Goal: Transaction & Acquisition: Obtain resource

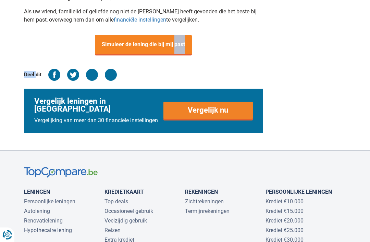
scroll to position [1412, 0]
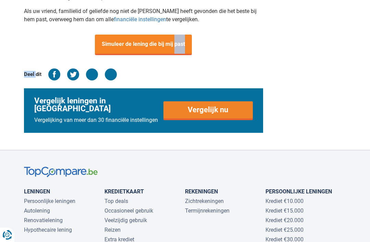
click at [154, 35] on span "Simuleer de lening die bij mij past" at bounding box center [143, 45] width 97 height 21
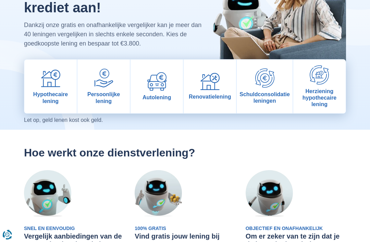
scroll to position [91, 0]
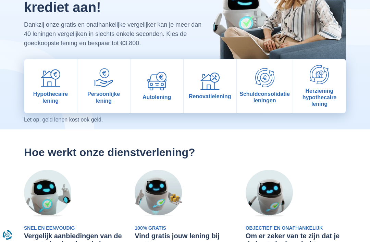
click at [41, 83] on img at bounding box center [50, 77] width 19 height 19
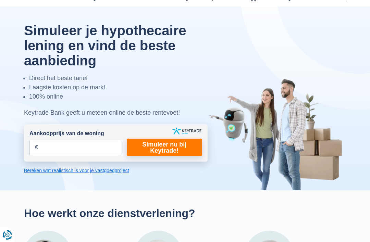
scroll to position [29, 0]
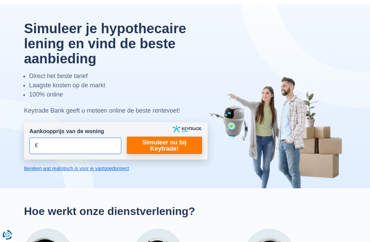
click at [54, 148] on input "Aankoopprijs van de woning" at bounding box center [75, 146] width 92 height 16
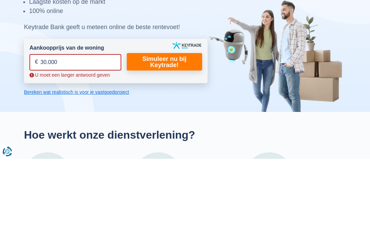
type input "300.000"
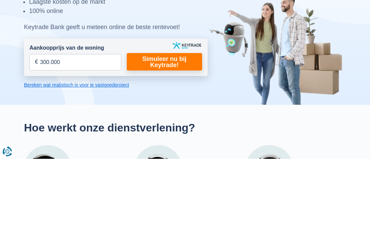
click at [179, 137] on link "Simuleer nu bij Keytrade!" at bounding box center [164, 145] width 75 height 17
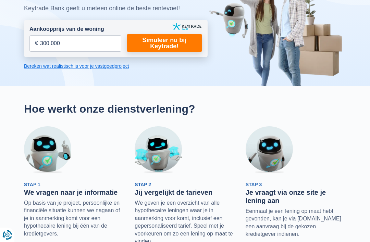
scroll to position [131, 0]
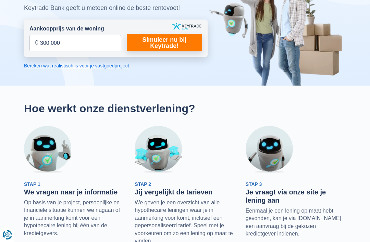
click at [174, 39] on link "Simuleer nu bij Keytrade!" at bounding box center [164, 42] width 75 height 17
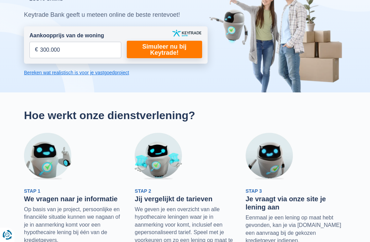
scroll to position [121, 0]
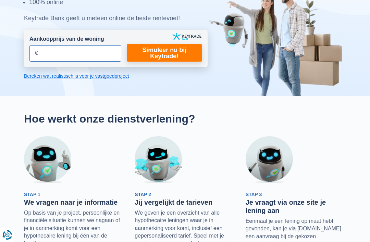
click at [40, 52] on input "Aankoopprijs van de woning" at bounding box center [75, 53] width 92 height 16
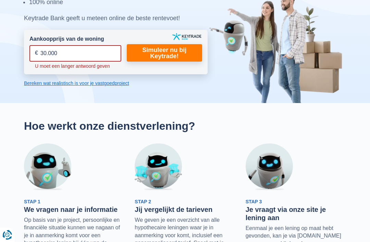
type input "300.000"
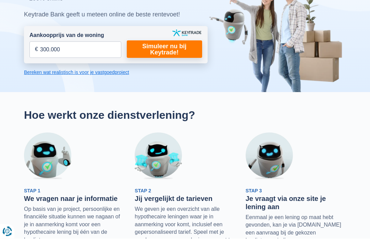
click at [35, 73] on link "Bereken wat realistisch is voor je vastgoedproject" at bounding box center [116, 76] width 184 height 7
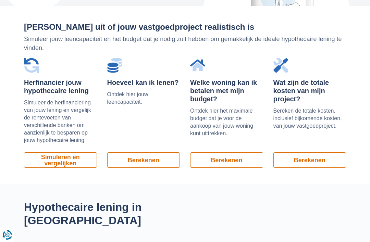
scroll to position [515, 0]
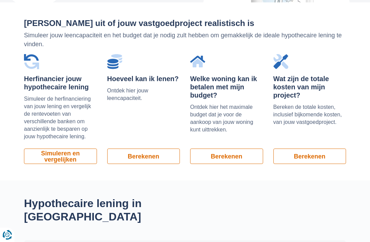
click at [157, 149] on link "Berekenen" at bounding box center [143, 156] width 73 height 15
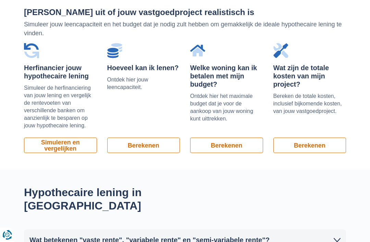
scroll to position [134, 0]
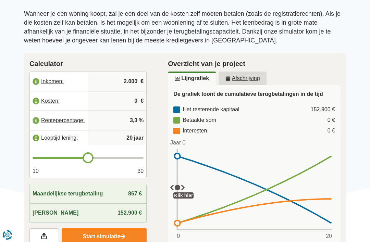
scroll to position [108, 0]
click at [130, 82] on input "2.000" at bounding box center [117, 82] width 53 height 19
type input "3.000"
click at [106, 237] on link "Start simulatie" at bounding box center [104, 237] width 85 height 16
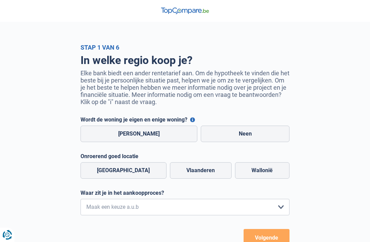
click at [154, 134] on label "Ja" at bounding box center [139, 134] width 117 height 16
click at [154, 134] on input "Ja" at bounding box center [139, 134] width 117 height 16
radio input "true"
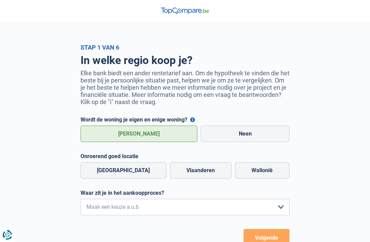
click at [193, 174] on label "Vlaanderen" at bounding box center [201, 170] width 62 height 16
click at [193, 174] on input "Vlaanderen" at bounding box center [201, 170] width 62 height 16
radio input "true"
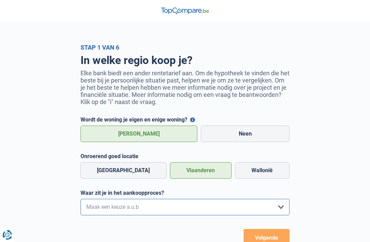
click at [280, 209] on select "Ik wil me uitsluitend informeren omdat ik op dit moment geen concrete plannen h…" at bounding box center [185, 207] width 209 height 16
select select "1b"
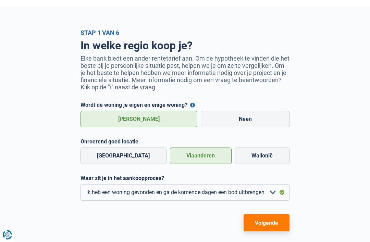
click at [271, 225] on button "Volgende" at bounding box center [267, 223] width 46 height 17
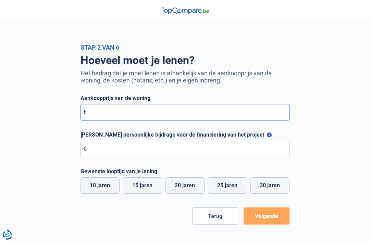
click at [102, 115] on input "Aankoopprijs van de woning" at bounding box center [185, 112] width 209 height 16
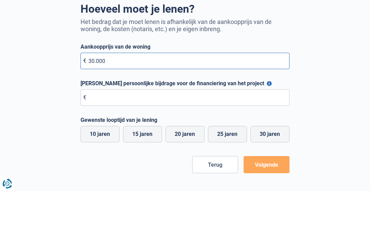
type input "300.000"
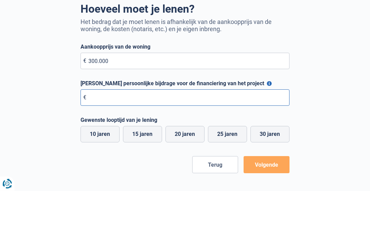
click at [106, 141] on input "Maximale persoonlijke bijdrage voor de financiering van het project" at bounding box center [185, 149] width 209 height 16
type input "20.000"
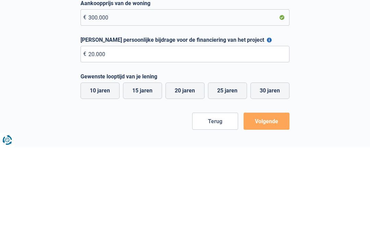
click at [190, 178] on label "20 jaren" at bounding box center [185, 186] width 39 height 16
click at [190, 178] on input "20 jaren" at bounding box center [185, 186] width 39 height 16
radio input "true"
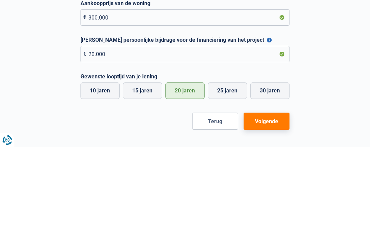
scroll to position [73, 0]
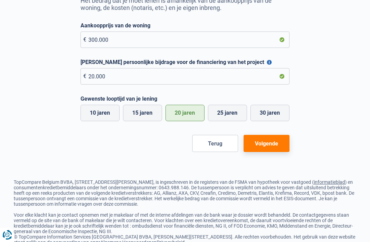
click at [280, 145] on button "Volgende" at bounding box center [267, 143] width 46 height 17
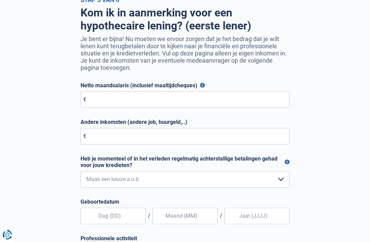
scroll to position [49, 0]
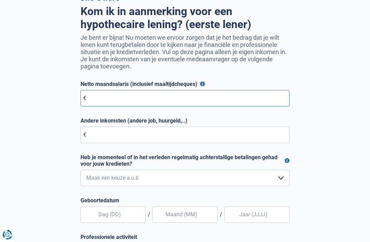
click at [102, 99] on input "Netto maandsalaris (inclusief maaltijdcheques)" at bounding box center [185, 98] width 209 height 16
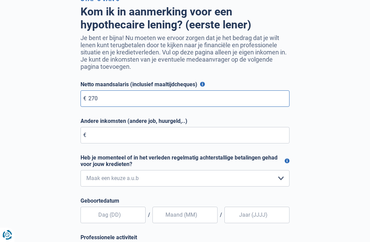
type input "2.700"
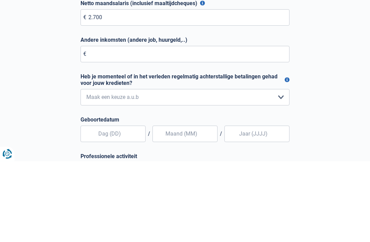
click at [285, 170] on select "Nee, nooit Ja, maar ik heb deze minder dan een jaar geleden afbetaald Ja, maar …" at bounding box center [185, 178] width 209 height 16
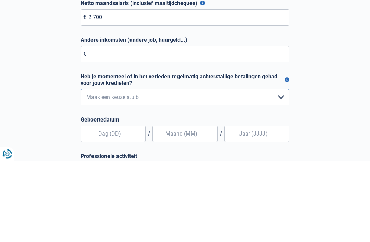
scroll to position [130, 0]
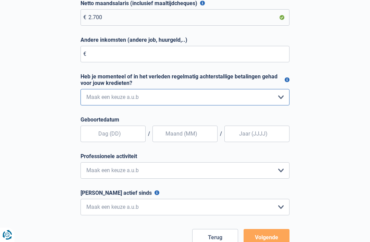
click at [280, 99] on select "Nee, nooit Ja, maar ik heb deze minder dan een jaar geleden afbetaald Ja, maar …" at bounding box center [185, 97] width 209 height 16
select select "0"
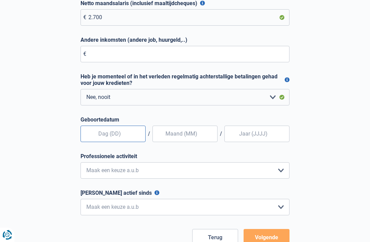
click at [113, 137] on input "text" at bounding box center [113, 134] width 65 height 16
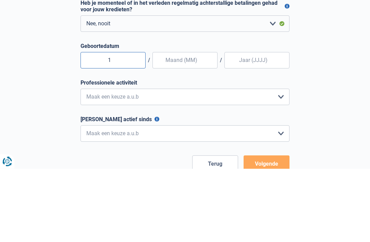
type input "18"
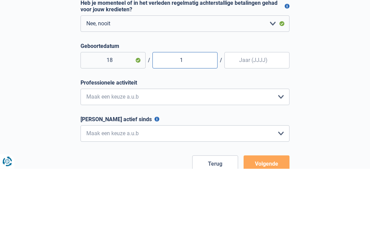
type input "11"
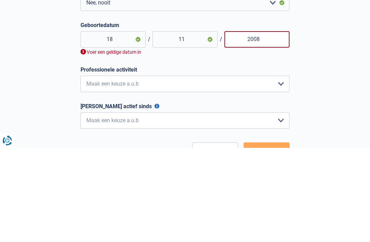
type input "2008"
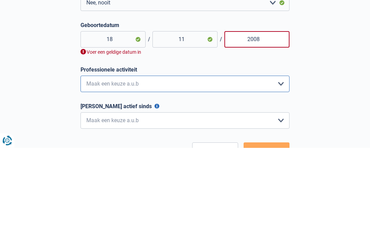
click at [281, 170] on select "Bediende Arbeider Ambtenaar Zelfstandige Bedrijfsleider Gepensioneerde Vrij ber…" at bounding box center [185, 178] width 209 height 16
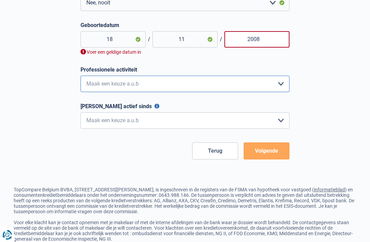
select select "society"
click at [283, 122] on select "< 6 maanden 6 - 12 maanden 12 - 24 maanden 24 - 36 maanden > 36 maanden Maak ee…" at bounding box center [185, 120] width 209 height 16
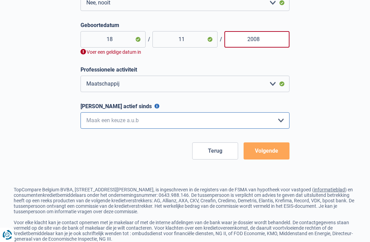
select select "more36"
click at [272, 40] on input "2008" at bounding box center [256, 39] width 65 height 16
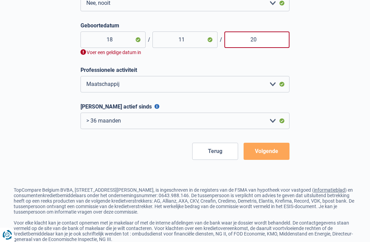
type input "2"
click at [268, 39] on input "2008" at bounding box center [256, 40] width 65 height 16
click at [273, 42] on input "2007" at bounding box center [256, 40] width 65 height 16
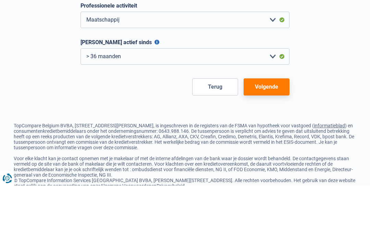
type input "2000"
click at [274, 135] on button "Volgende" at bounding box center [267, 143] width 46 height 17
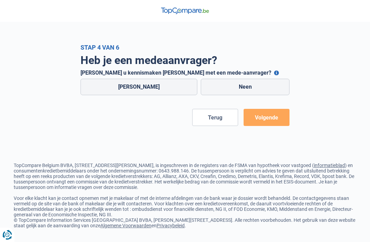
click at [260, 84] on label "Neen" at bounding box center [245, 87] width 89 height 16
click at [260, 84] on input "Neen" at bounding box center [245, 87] width 89 height 16
radio input "true"
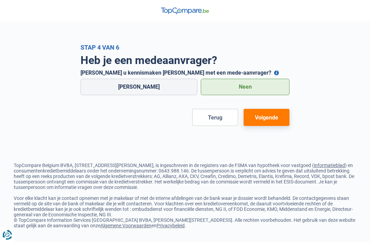
click at [277, 120] on button "Volgende" at bounding box center [267, 117] width 46 height 17
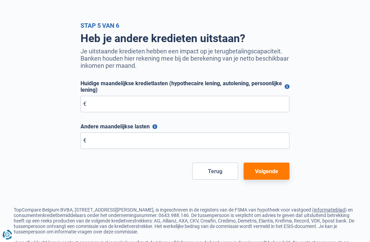
scroll to position [24, 0]
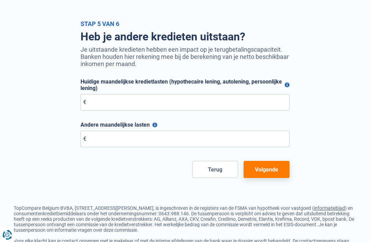
click at [268, 172] on button "Volgende" at bounding box center [267, 169] width 46 height 17
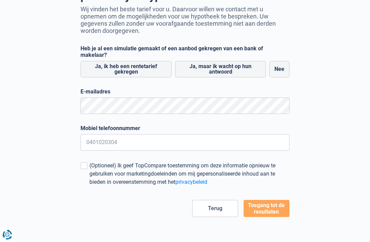
scroll to position [78, 0]
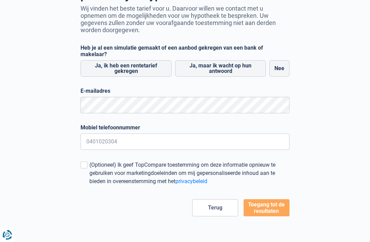
click at [281, 60] on label "Nee" at bounding box center [279, 68] width 20 height 16
click at [281, 60] on input "Nee" at bounding box center [279, 68] width 20 height 16
radio input "true"
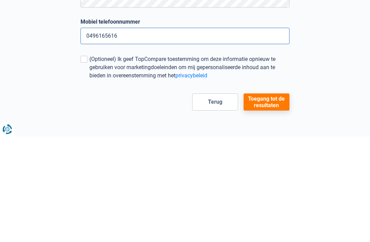
type input "0496165616"
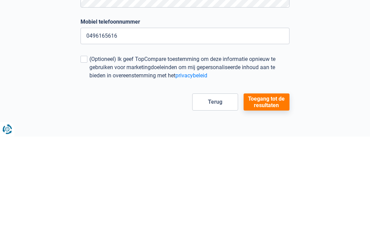
click at [273, 199] on button "Toegang tot de resultaten" at bounding box center [267, 207] width 46 height 17
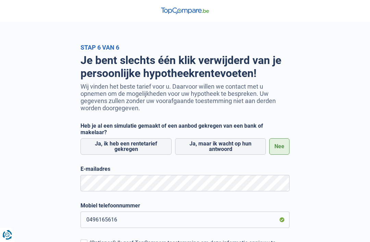
select select "1b"
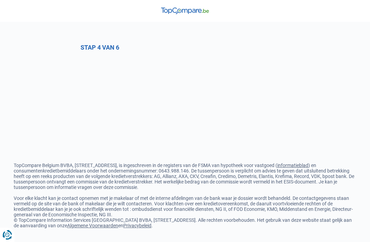
select select "0"
select select "society"
select select "more36"
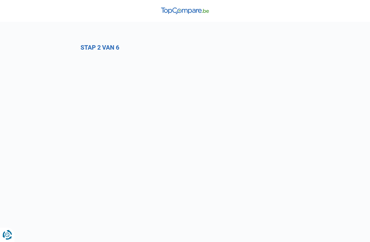
select select "1b"
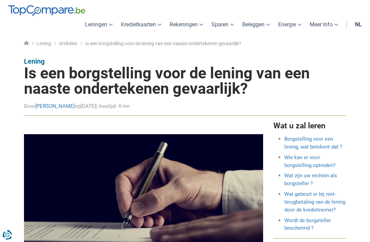
scroll to position [1434, 0]
